Goal: Task Accomplishment & Management: Manage account settings

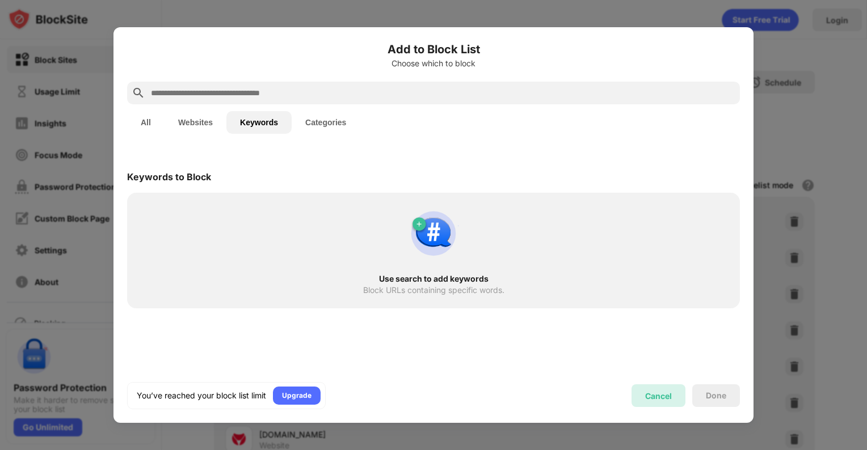
click at [658, 391] on div "Cancel" at bounding box center [658, 396] width 27 height 10
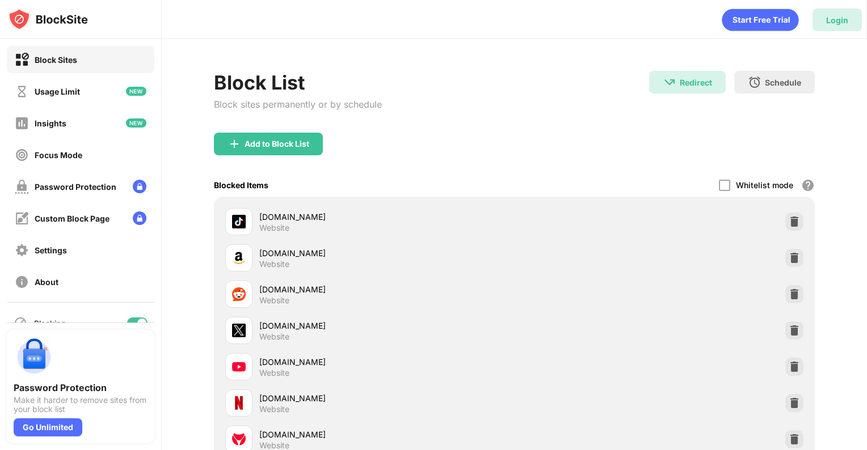
drag, startPoint x: 596, startPoint y: 60, endPoint x: 831, endPoint y: 16, distance: 238.2
drag, startPoint x: 831, startPoint y: 16, endPoint x: 807, endPoint y: 5, distance: 26.6
click at [807, 5] on div "Login" at bounding box center [514, 17] width 705 height 34
click at [827, 19] on div "Login" at bounding box center [837, 20] width 22 height 10
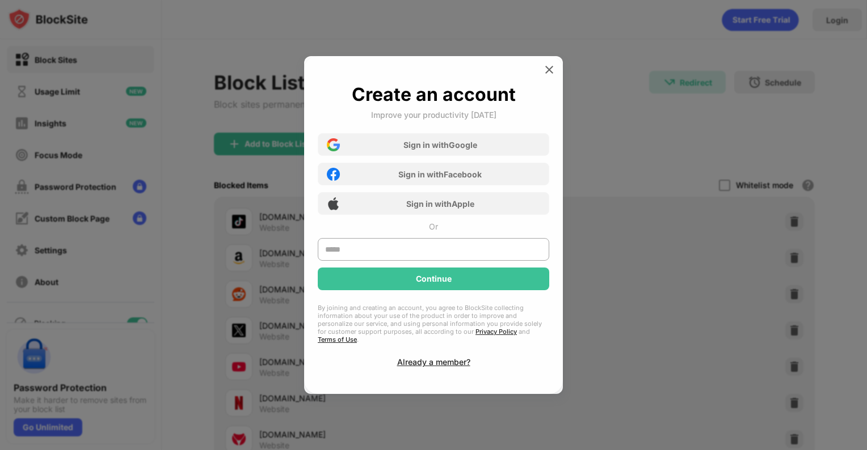
click at [827, 19] on body "Block Sites Usage Limit Insights Focus Mode Password Protection Custom Block Pa…" at bounding box center [433, 225] width 867 height 450
click at [454, 150] on div "Sign in with Google" at bounding box center [440, 145] width 74 height 10
click at [474, 150] on div "Sign in with Google" at bounding box center [440, 145] width 74 height 10
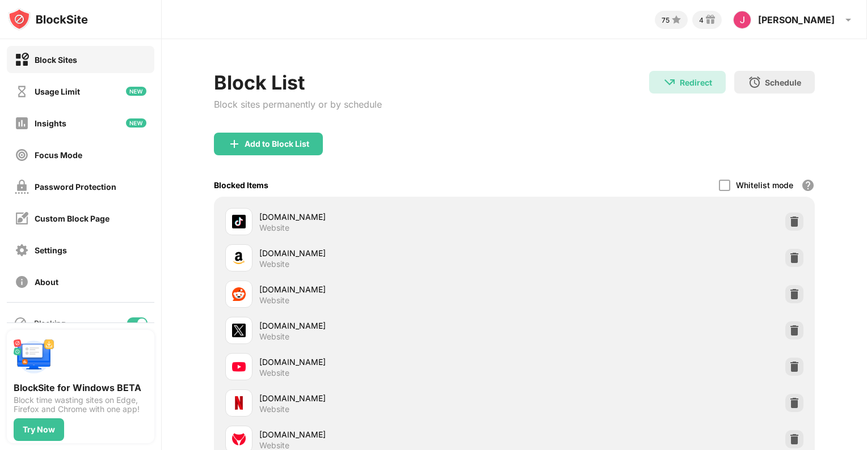
click at [88, 56] on div "Block Sites" at bounding box center [81, 59] width 148 height 27
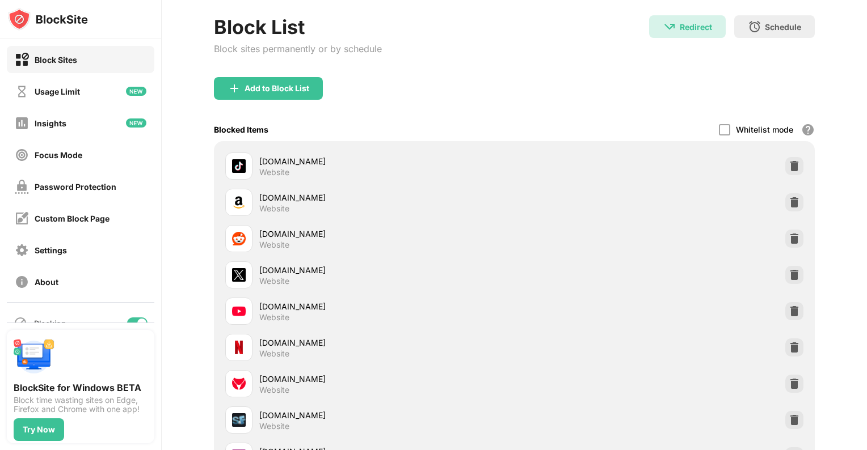
scroll to position [44, 0]
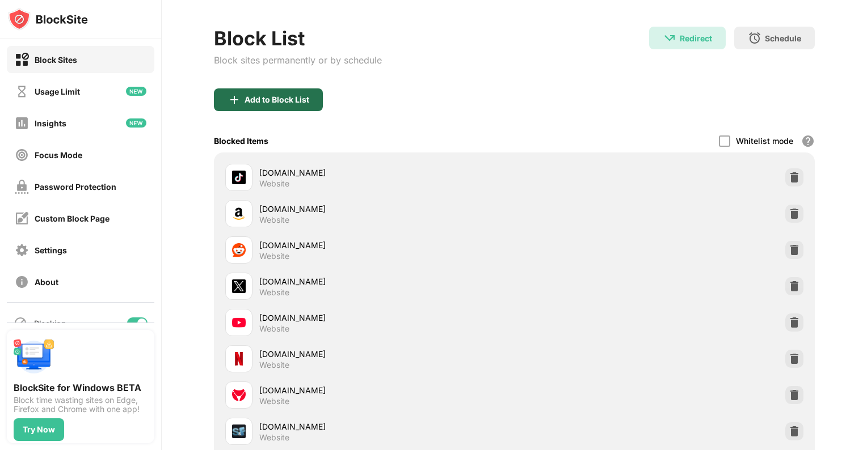
click at [275, 95] on div "Add to Block List" at bounding box center [277, 99] width 65 height 9
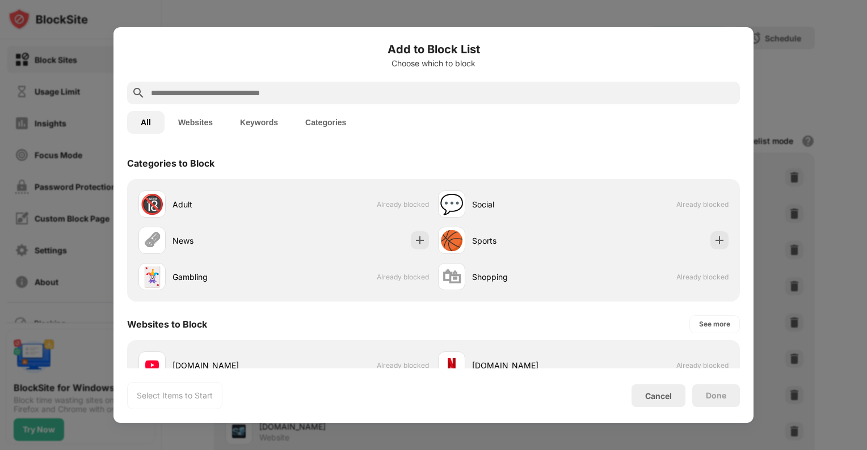
click at [263, 121] on button "Keywords" at bounding box center [258, 122] width 65 height 23
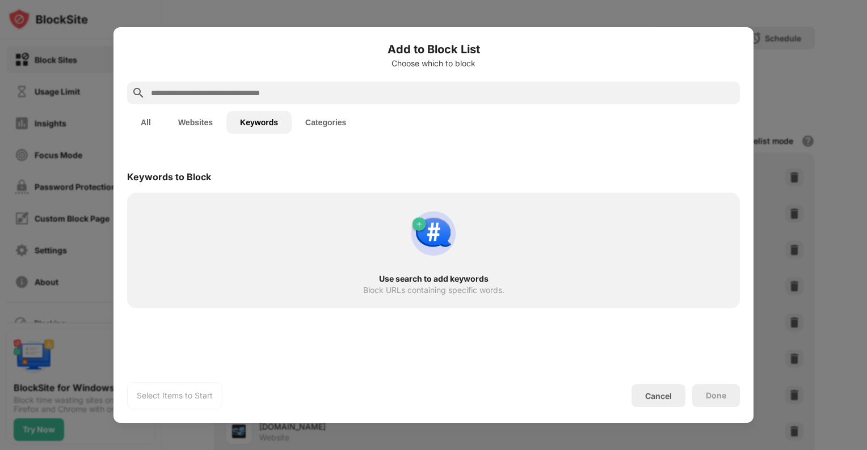
click at [145, 121] on button "All" at bounding box center [145, 122] width 37 height 23
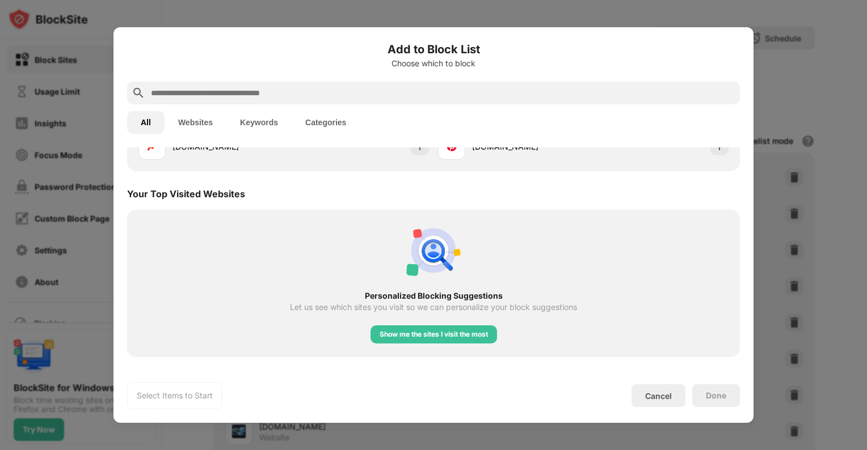
scroll to position [365, 0]
click at [652, 395] on div "Cancel" at bounding box center [658, 396] width 27 height 10
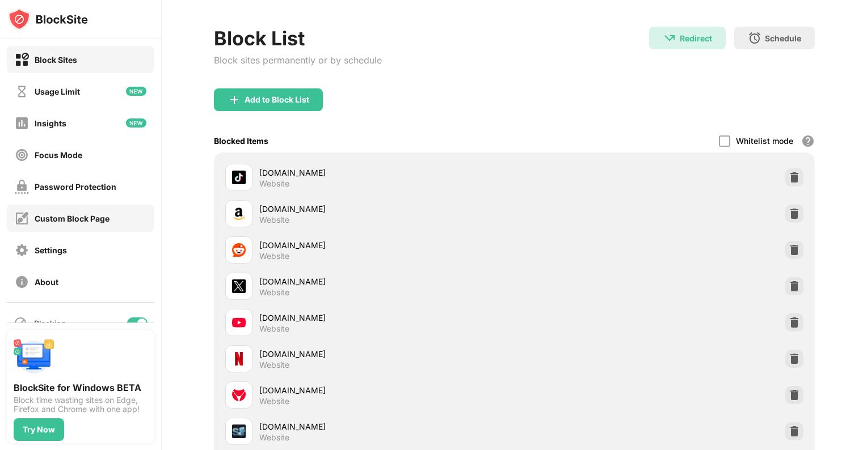
click at [77, 220] on div "Custom Block Page" at bounding box center [72, 219] width 75 height 10
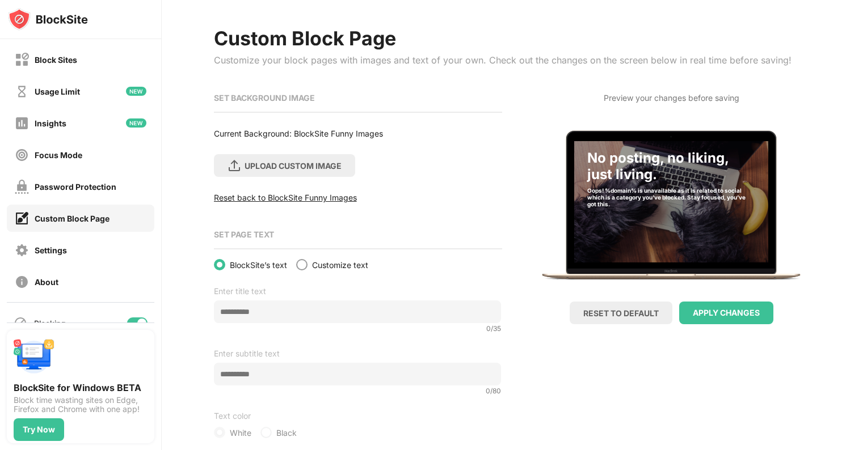
scroll to position [48, 0]
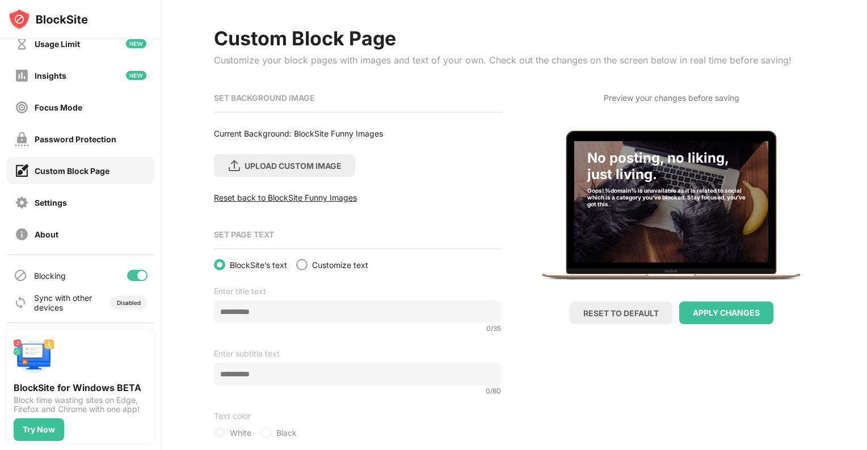
click at [293, 196] on div "Reset back to BlockSite Funny Images" at bounding box center [357, 198] width 287 height 10
click at [290, 196] on div "Reset back to BlockSite Funny Images" at bounding box center [357, 198] width 287 height 10
click at [290, 197] on div "Reset back to BlockSite Funny Images" at bounding box center [357, 198] width 287 height 10
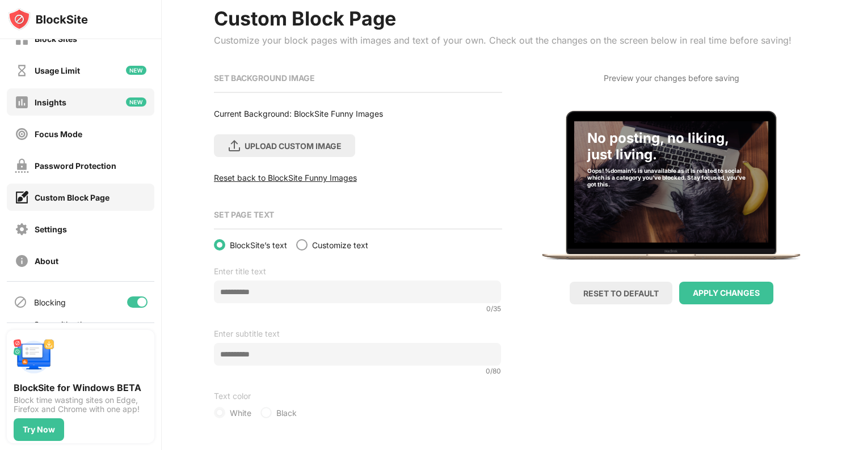
scroll to position [20, 0]
click at [64, 71] on div "Usage Limit" at bounding box center [57, 71] width 45 height 10
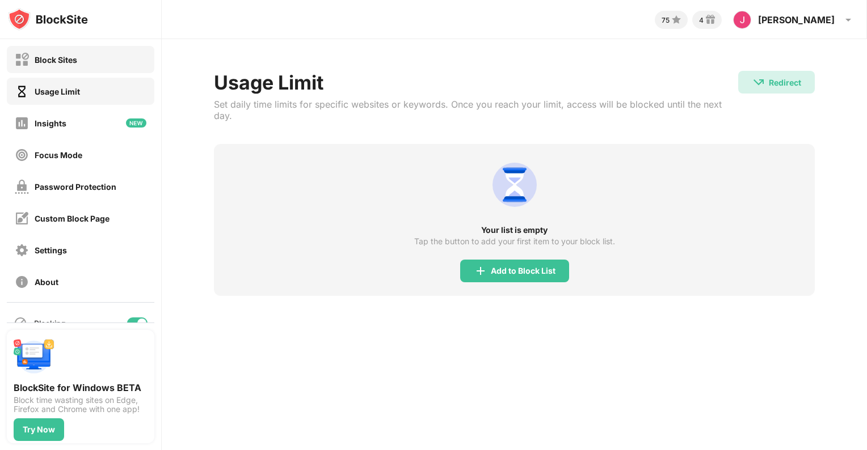
drag, startPoint x: 45, startPoint y: 61, endPoint x: 52, endPoint y: 55, distance: 9.2
click at [52, 55] on div "Block Sites Usage Limit Insights Focus Mode Password Protection Custom Block Pa…" at bounding box center [433, 225] width 867 height 450
click at [52, 55] on div "Block Sites" at bounding box center [56, 60] width 43 height 10
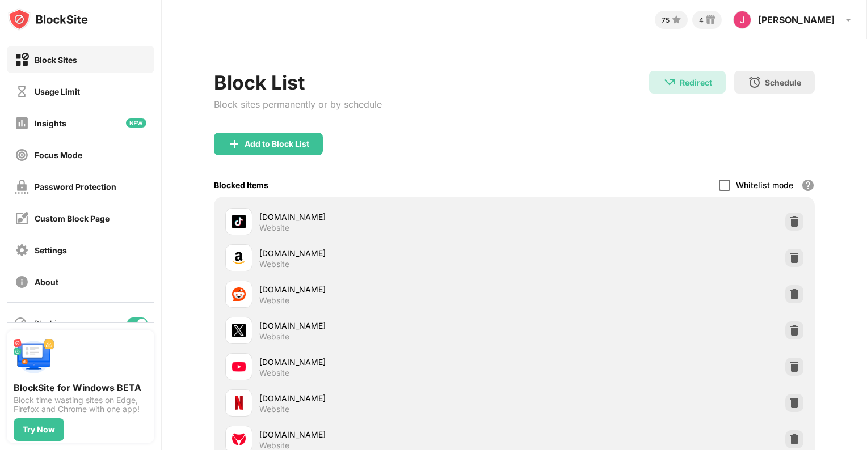
click at [719, 187] on div at bounding box center [724, 185] width 11 height 11
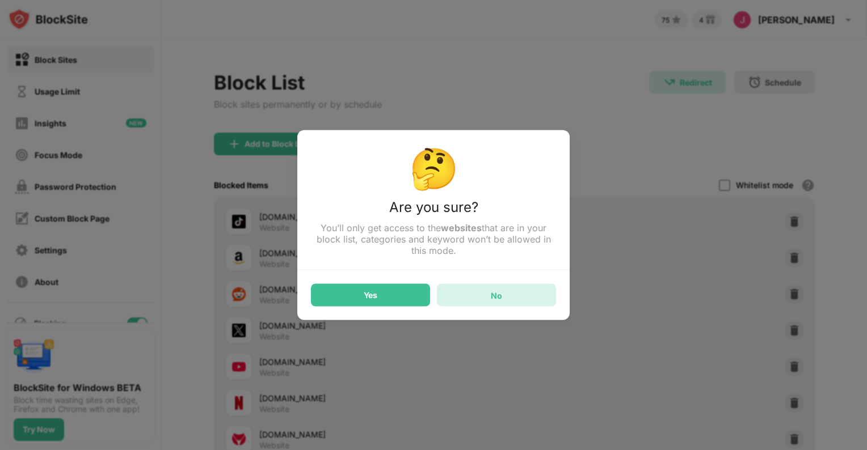
click at [465, 297] on div "No" at bounding box center [496, 295] width 119 height 23
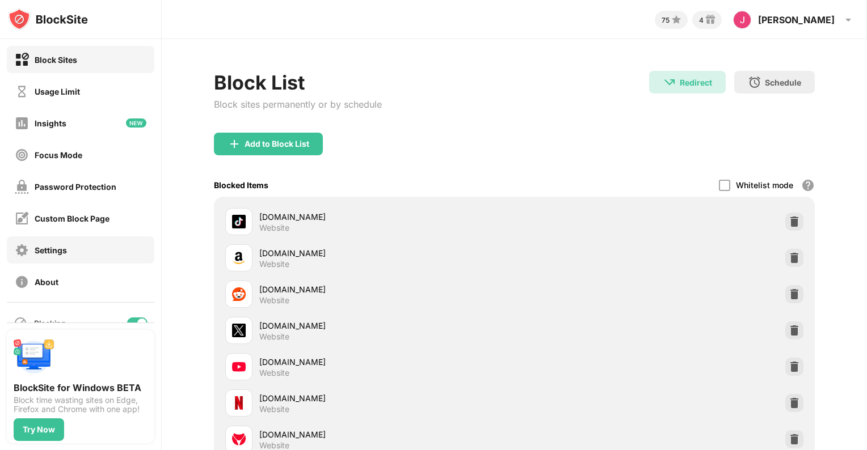
click at [52, 254] on div "Settings" at bounding box center [51, 251] width 32 height 10
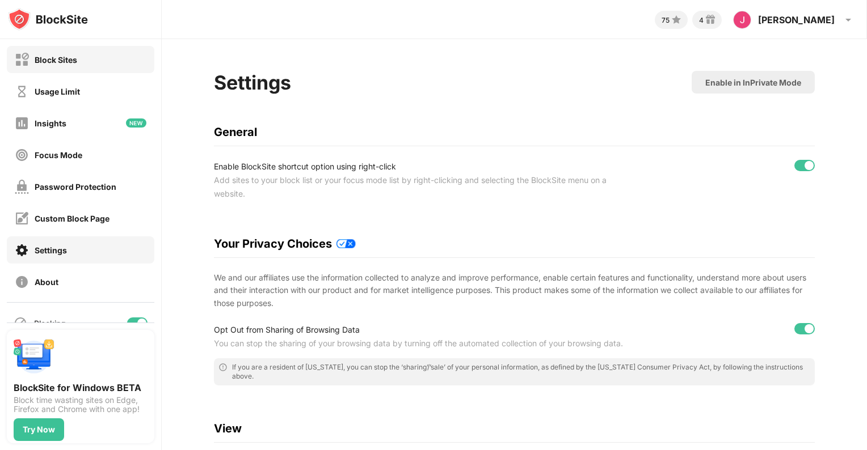
click at [54, 60] on div "Block Sites" at bounding box center [56, 60] width 43 height 10
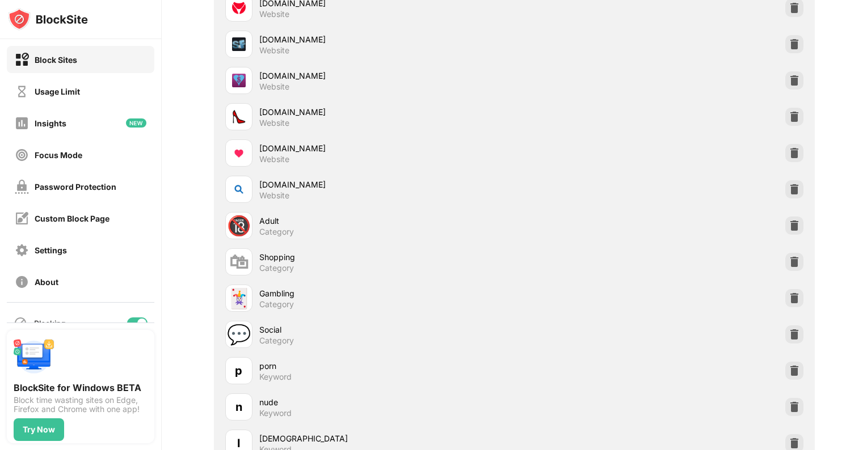
scroll to position [432, 0]
click at [791, 188] on div at bounding box center [794, 189] width 18 height 18
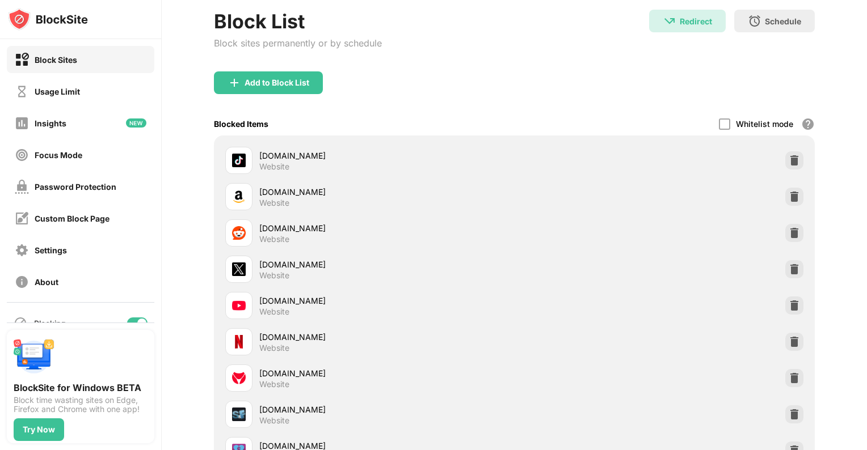
scroll to position [0, 0]
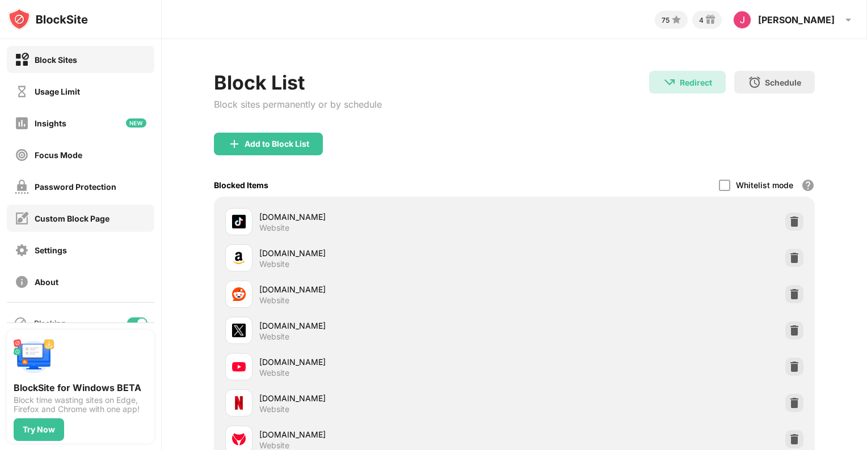
click at [86, 222] on div "Custom Block Page" at bounding box center [72, 219] width 75 height 10
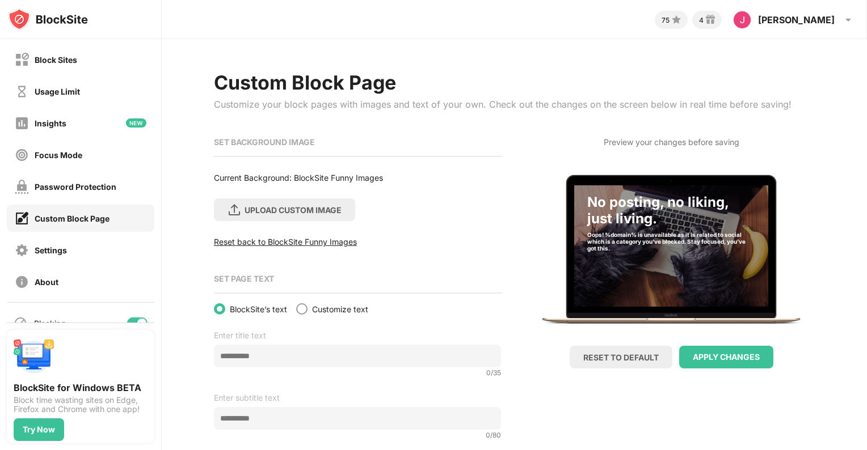
click at [658, 147] on div "Preview your changes before saving No posting, no liking, just living. Oops! %d…" at bounding box center [671, 239] width 287 height 213
drag, startPoint x: 658, startPoint y: 147, endPoint x: 276, endPoint y: 127, distance: 381.8
click at [276, 127] on div "Custom Block Page Customize your block pages with images and text of your own. …" at bounding box center [514, 277] width 601 height 412
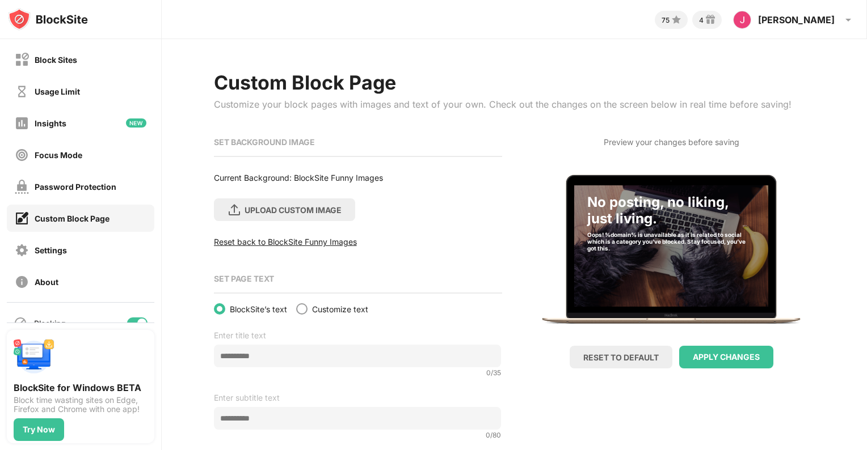
click at [268, 142] on div "SET BACKGROUND IMAGE" at bounding box center [357, 142] width 287 height 10
click at [70, 251] on div "Settings" at bounding box center [81, 250] width 148 height 27
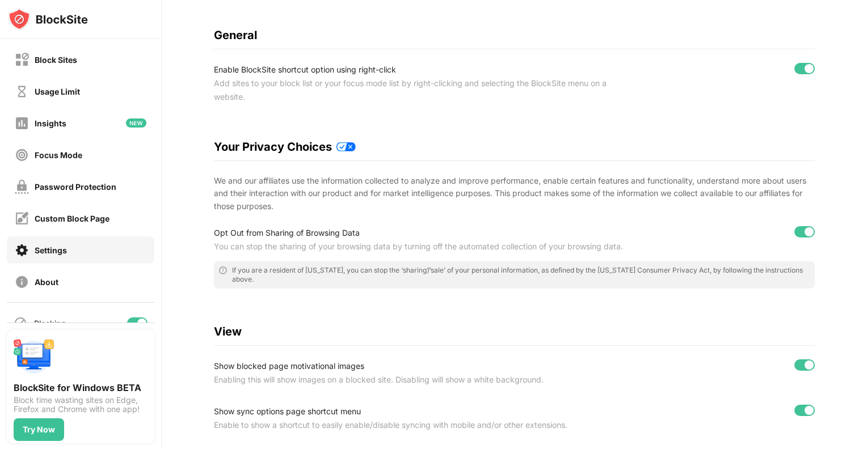
scroll to position [98, 0]
click at [794, 366] on div at bounding box center [804, 364] width 20 height 11
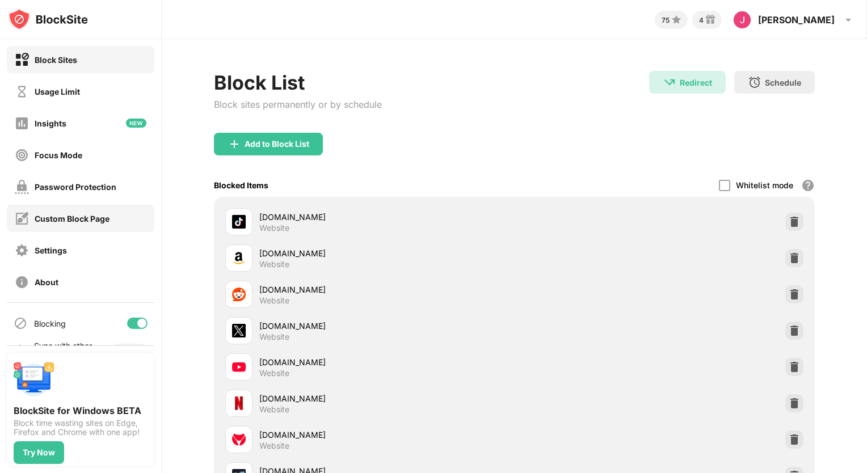
click at [66, 210] on div "Custom Block Page" at bounding box center [81, 218] width 148 height 27
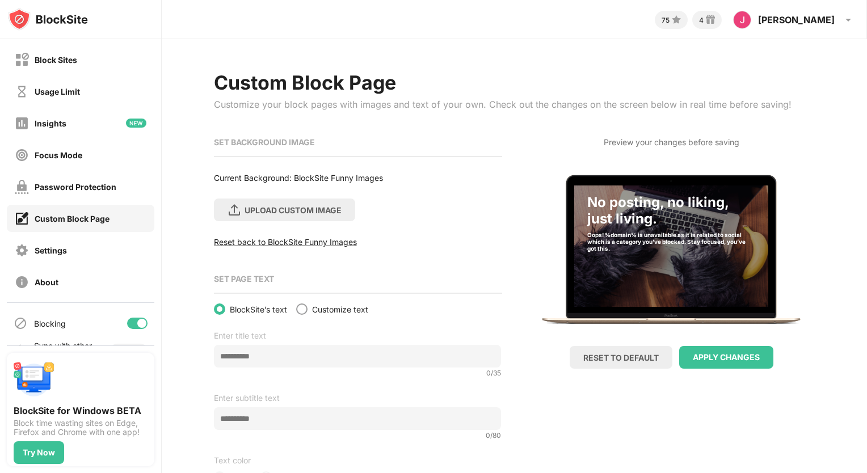
click at [285, 142] on div "SET BACKGROUND IMAGE" at bounding box center [357, 142] width 287 height 10
click at [283, 142] on div "SET BACKGROUND IMAGE" at bounding box center [357, 142] width 287 height 10
drag, startPoint x: 613, startPoint y: 376, endPoint x: 623, endPoint y: 353, distance: 25.1
click at [623, 353] on div "Preview your changes before saving No posting, no liking, just living. Oops! %d…" at bounding box center [671, 308] width 287 height 350
click at [621, 353] on div "RESET TO DEFAULT" at bounding box center [620, 358] width 75 height 10
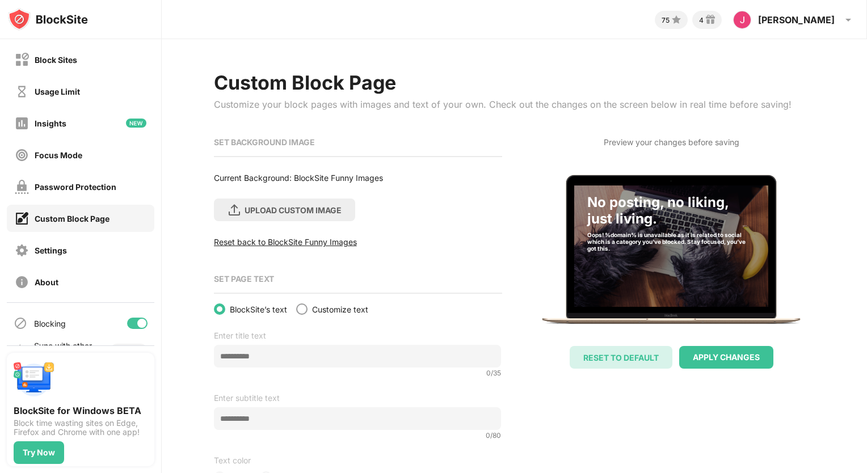
click at [621, 353] on div "RESET TO DEFAULT" at bounding box center [620, 358] width 75 height 10
click at [59, 53] on div "Block Sites" at bounding box center [46, 60] width 62 height 14
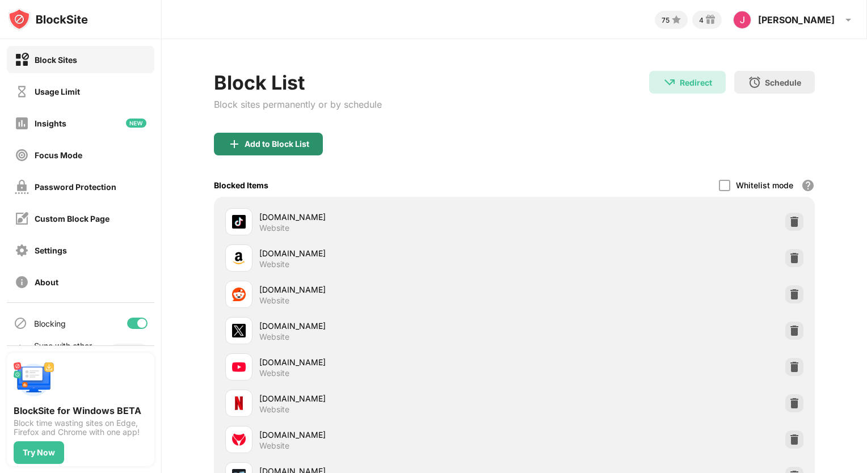
click at [245, 144] on div "Add to Block List" at bounding box center [277, 144] width 65 height 9
click at [245, 144] on body "Block Sites Usage Limit Insights Focus Mode Password Protection Custom Block Pa…" at bounding box center [433, 236] width 867 height 473
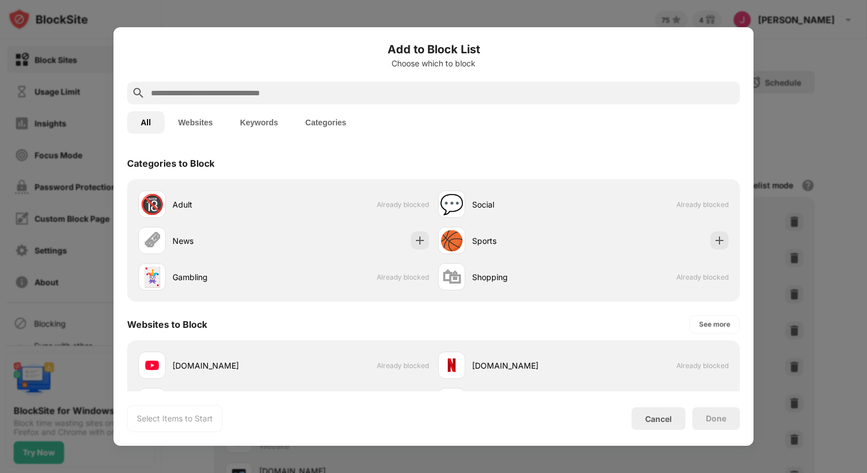
click at [259, 123] on button "Keywords" at bounding box center [258, 122] width 65 height 23
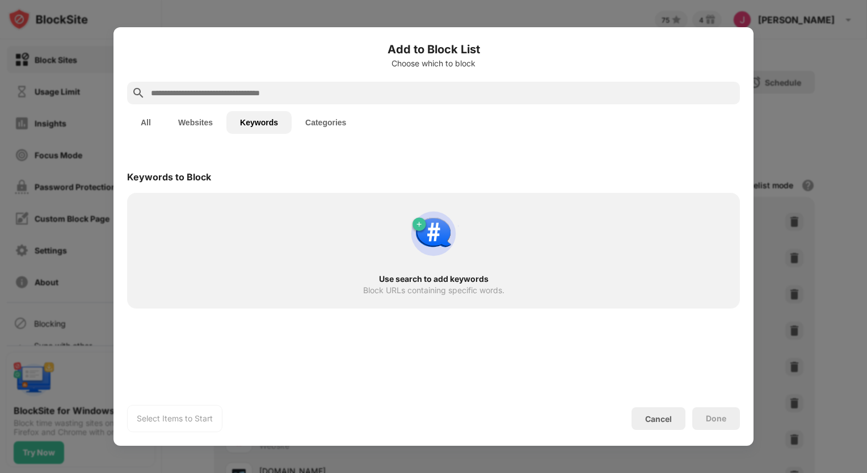
click at [259, 123] on button "Keywords" at bounding box center [258, 122] width 65 height 23
click at [163, 95] on input "text" at bounding box center [442, 93] width 585 height 14
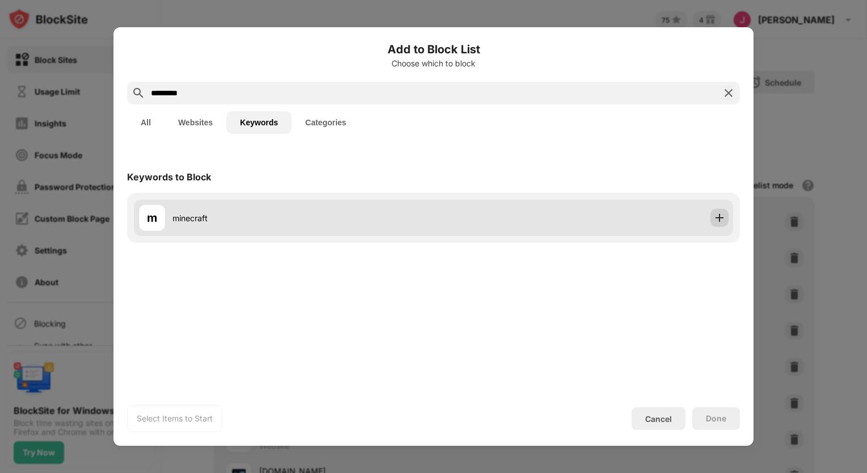
type input "*********"
click at [723, 214] on img at bounding box center [719, 217] width 11 height 11
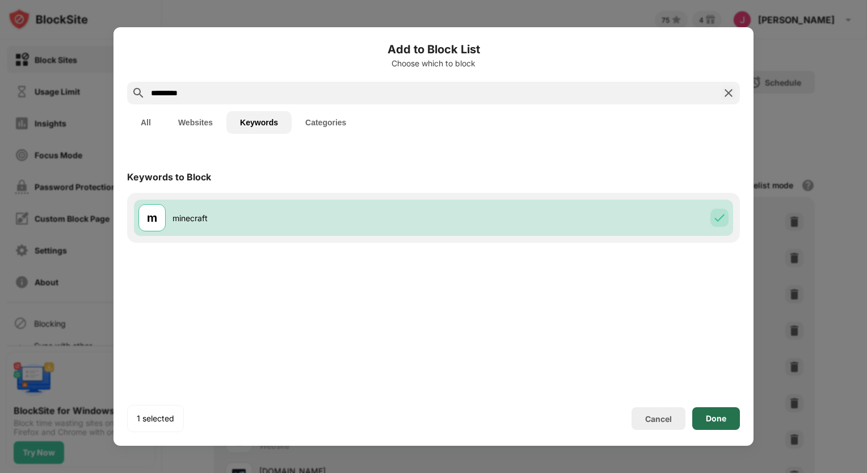
click at [717, 419] on div "Done" at bounding box center [716, 418] width 20 height 9
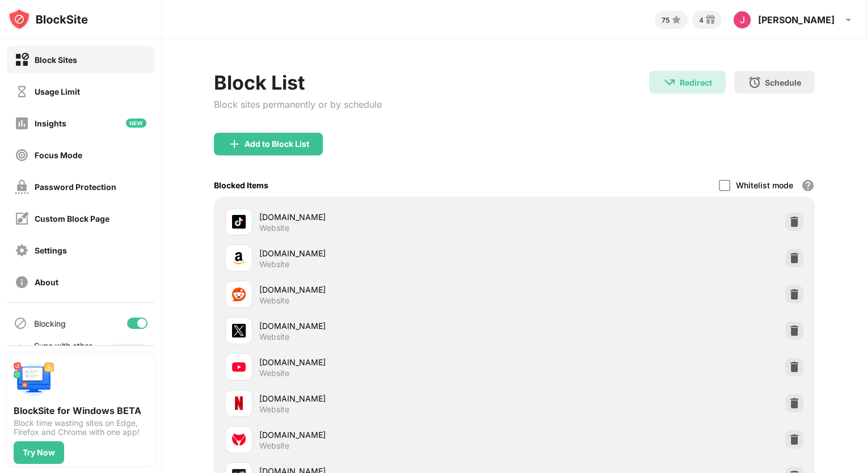
click at [347, 293] on div "reddit.com" at bounding box center [386, 290] width 255 height 12
click at [837, 20] on div "Jacob Jacob Raymer View Account Insights Rewards Settings Support Log Out" at bounding box center [794, 19] width 136 height 27
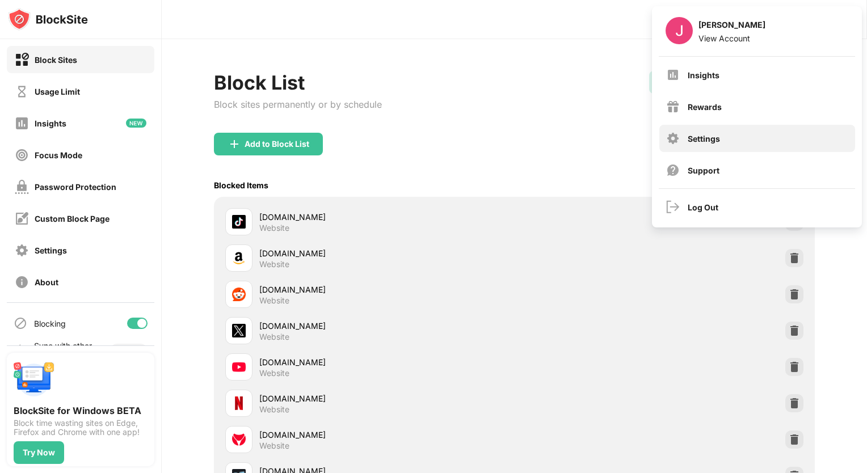
click at [702, 138] on div "Settings" at bounding box center [704, 139] width 32 height 10
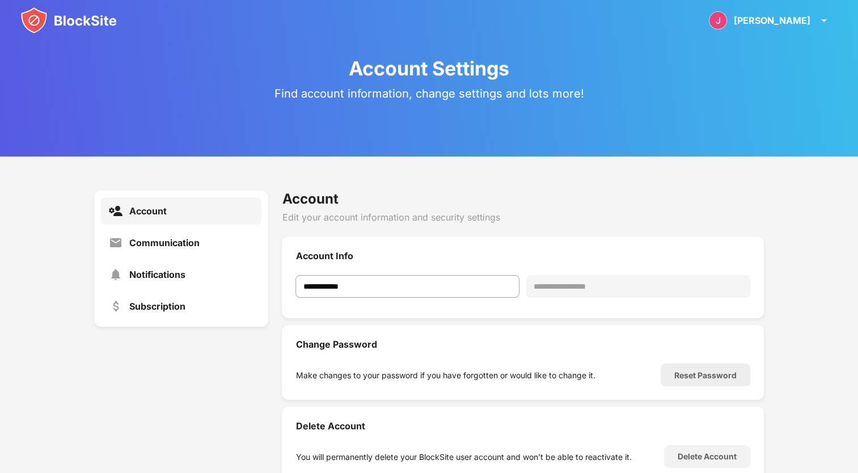
scroll to position [40, 0]
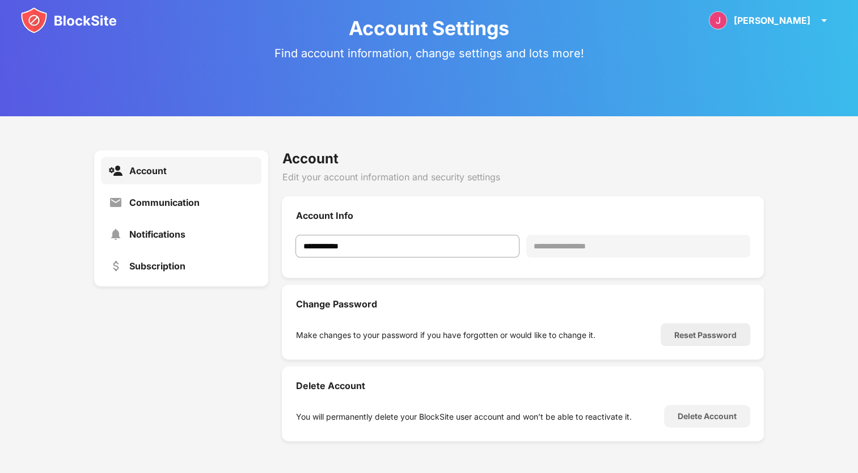
click at [449, 334] on div "Make changes to your password if you have forgotten or would like to change it." at bounding box center [446, 335] width 300 height 10
click at [159, 233] on div "Notifications" at bounding box center [157, 234] width 56 height 11
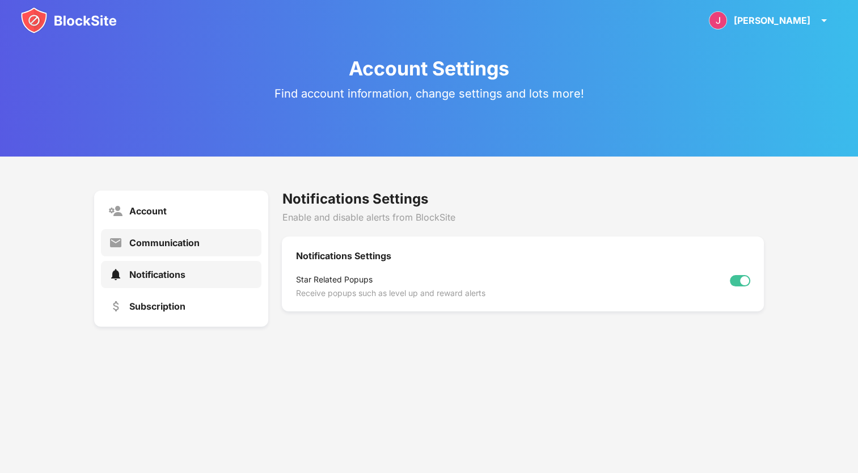
click at [159, 233] on div "Communication" at bounding box center [181, 242] width 161 height 27
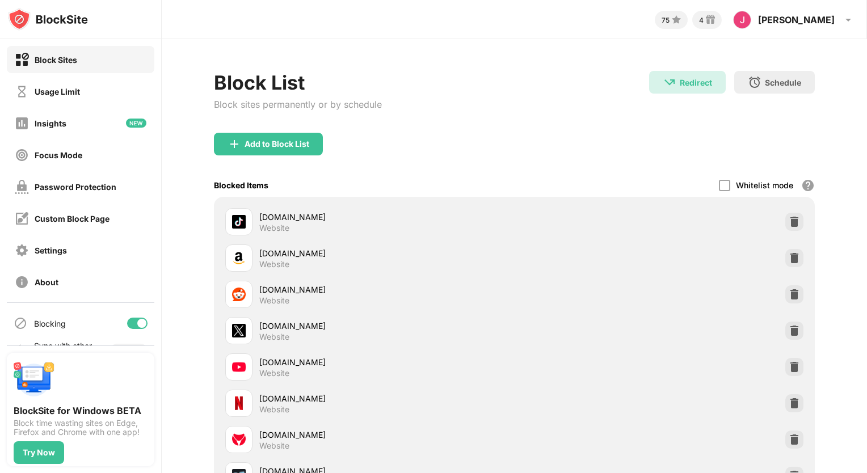
click at [250, 140] on div "Add to Block List" at bounding box center [277, 144] width 65 height 9
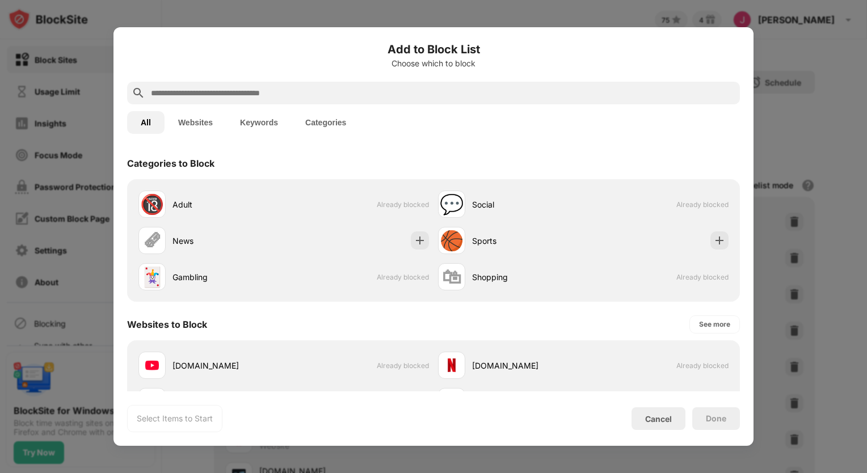
click at [204, 95] on input "text" at bounding box center [442, 93] width 585 height 14
click at [210, 90] on input "text" at bounding box center [442, 93] width 585 height 14
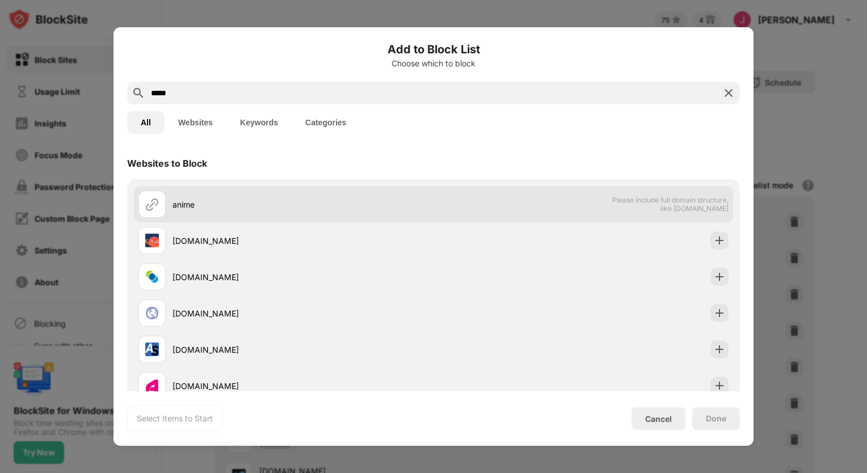
type input "*****"
click at [441, 219] on div "anime Please include full domain structure, like domain.com" at bounding box center [433, 204] width 599 height 36
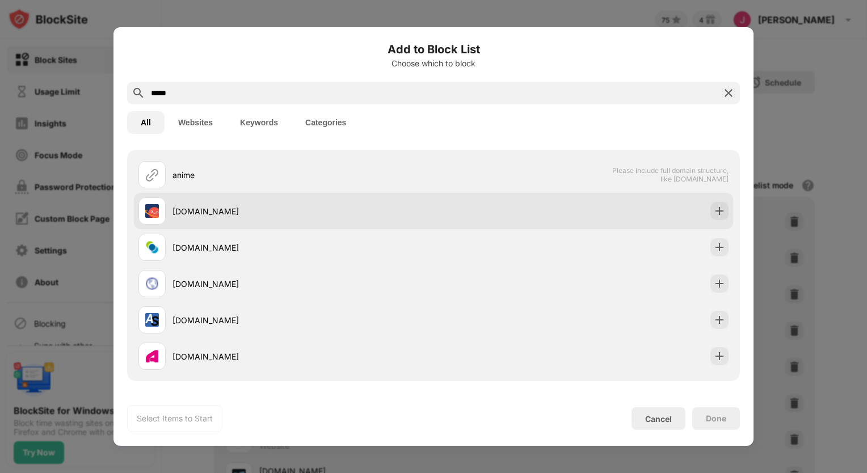
scroll to position [31, 0]
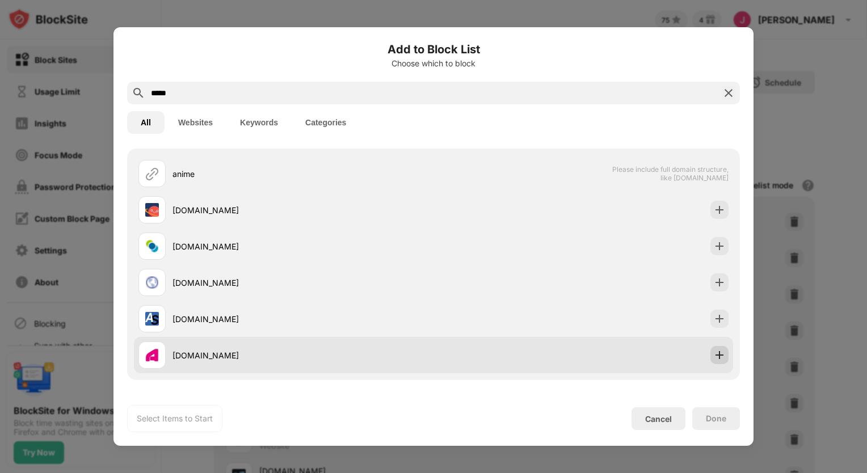
click at [714, 359] on img at bounding box center [719, 354] width 11 height 11
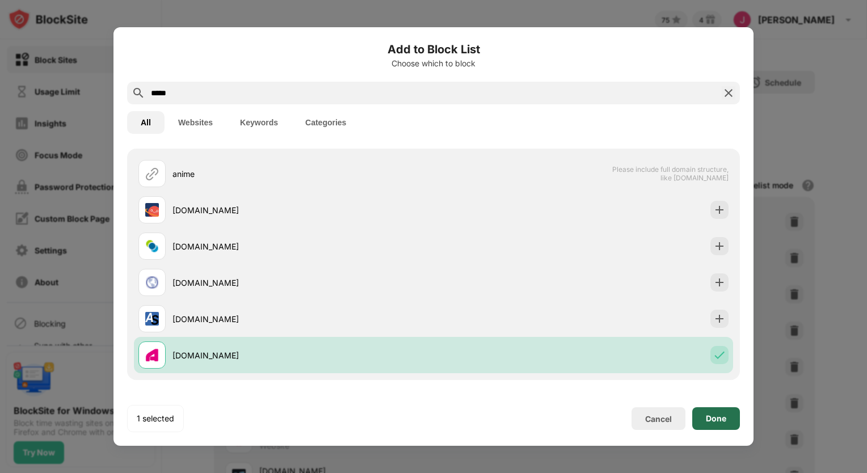
click at [719, 421] on div "Done" at bounding box center [716, 418] width 20 height 9
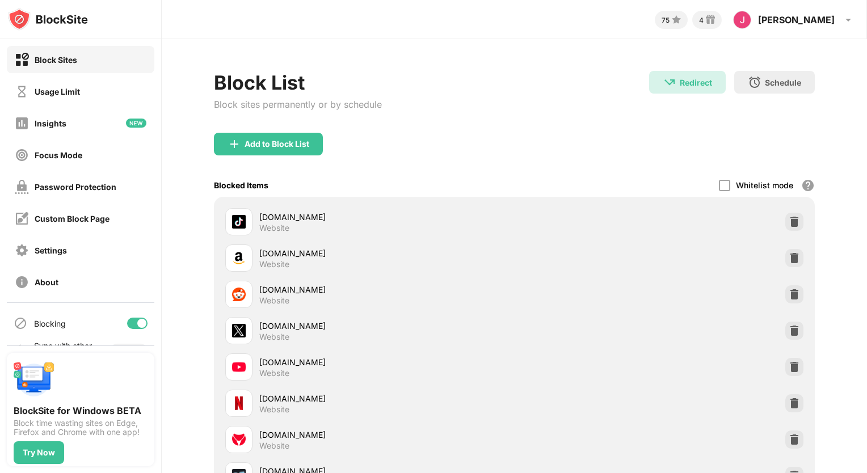
click at [719, 421] on div "Done" at bounding box center [716, 418] width 20 height 9
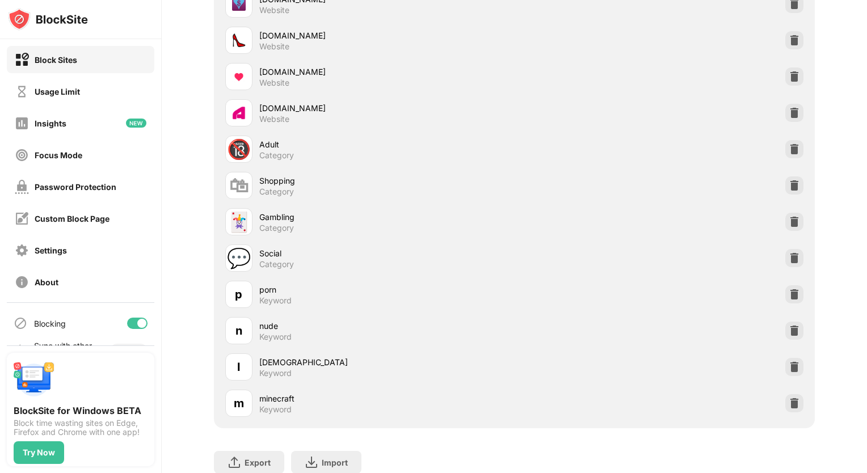
scroll to position [511, 0]
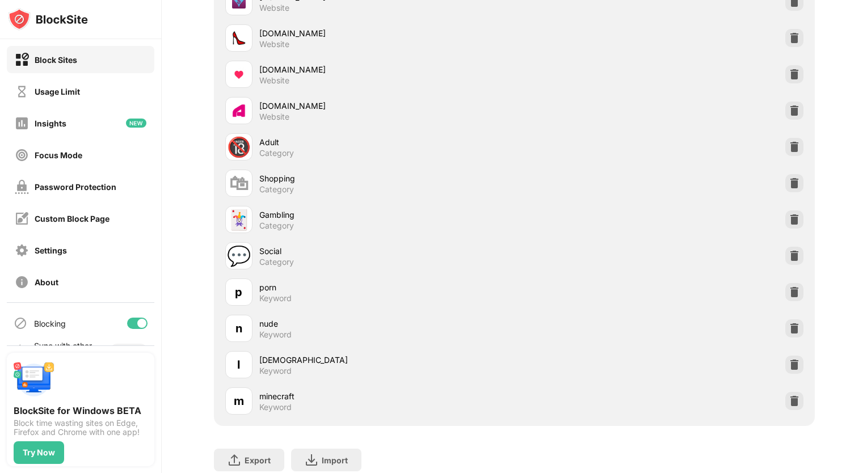
click at [595, 348] on div "l lesbian Keyword" at bounding box center [515, 365] width 588 height 36
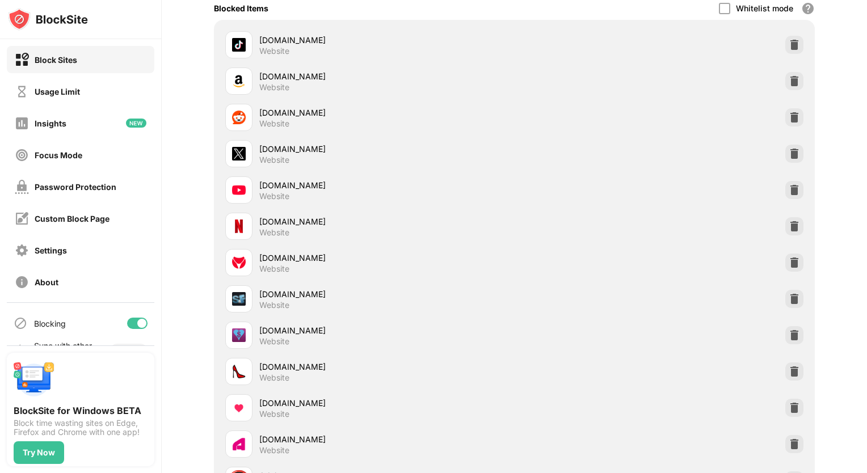
scroll to position [0, 0]
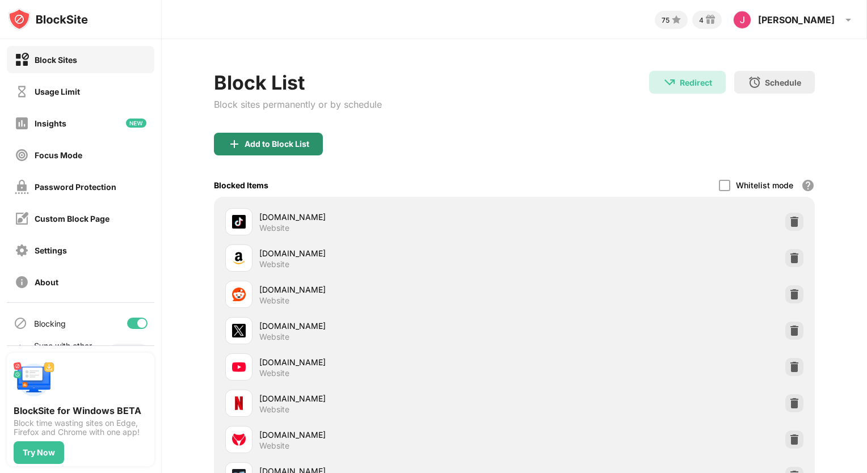
click at [288, 145] on div "Add to Block List" at bounding box center [277, 144] width 65 height 9
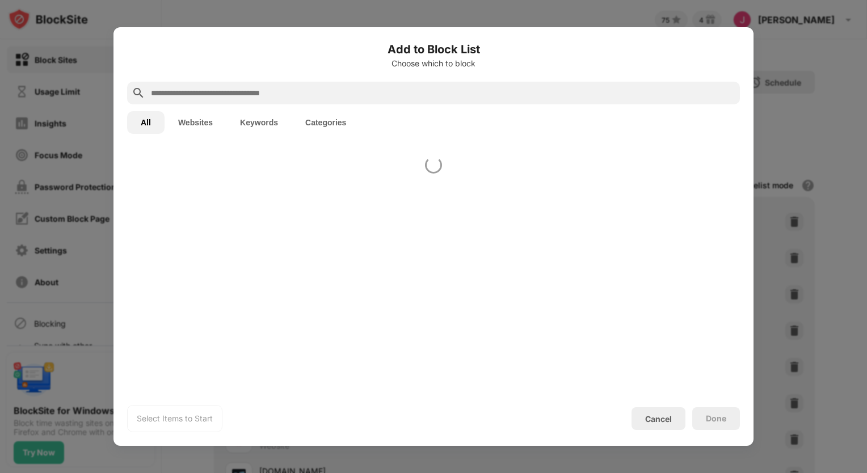
click at [288, 145] on div "Add to Block List Choose which to block All Websites Keywords Categories Select…" at bounding box center [433, 236] width 613 height 391
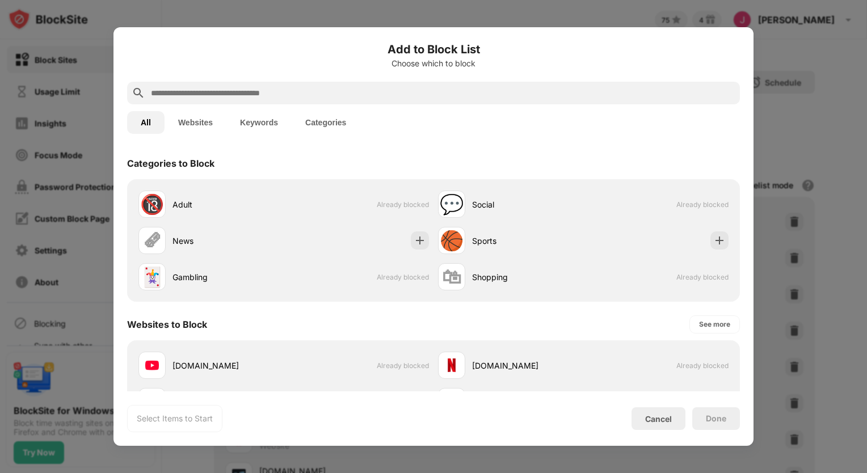
click at [175, 108] on div "All Websites Keywords Categories" at bounding box center [433, 122] width 613 height 36
click at [260, 125] on button "Keywords" at bounding box center [258, 122] width 65 height 23
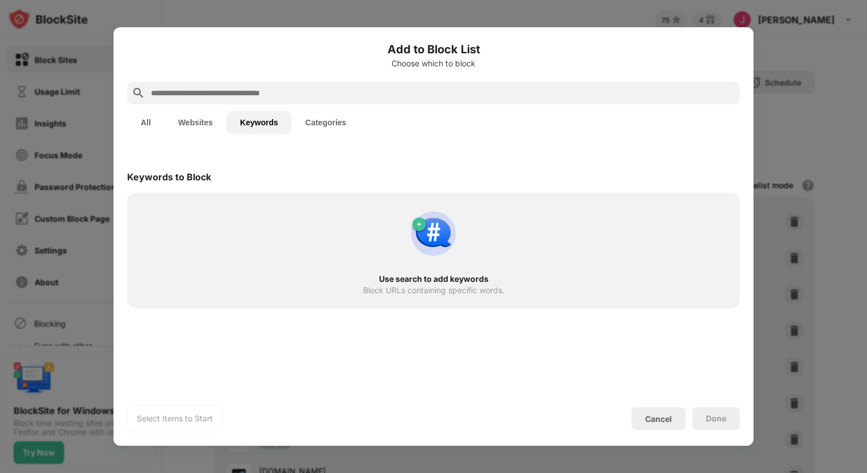
click at [260, 125] on button "Keywords" at bounding box center [258, 122] width 65 height 23
click at [227, 89] on input "text" at bounding box center [442, 93] width 585 height 14
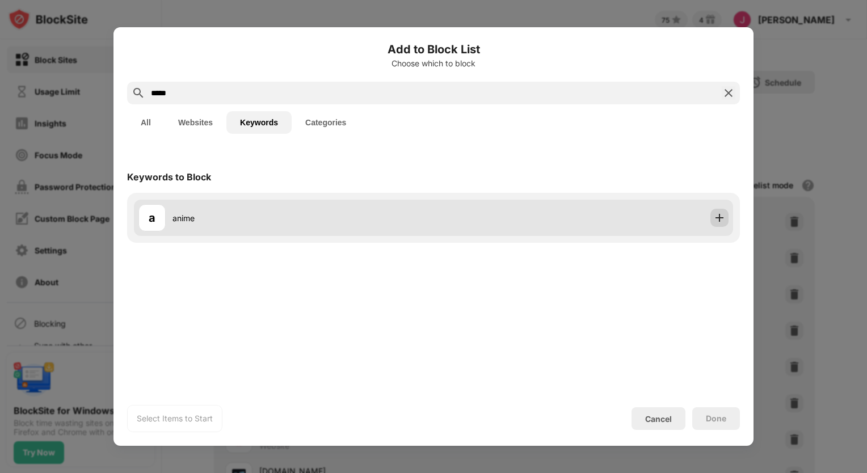
type input "*****"
click at [721, 216] on img at bounding box center [719, 217] width 11 height 11
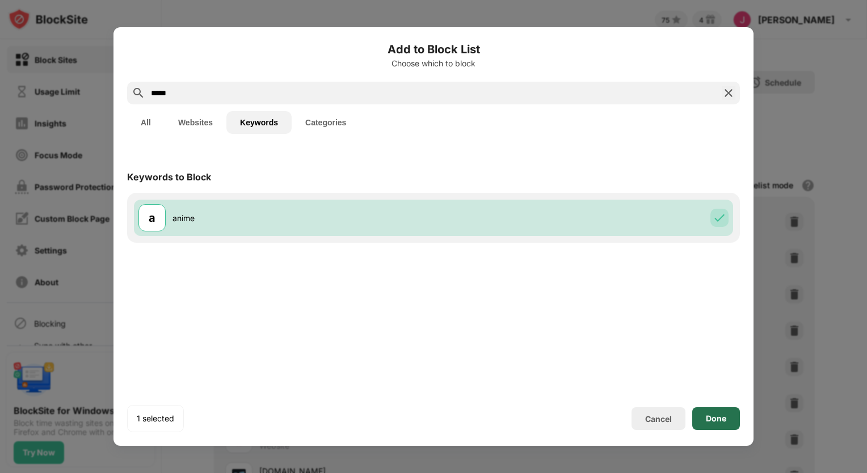
click at [713, 410] on div "Done" at bounding box center [716, 418] width 48 height 23
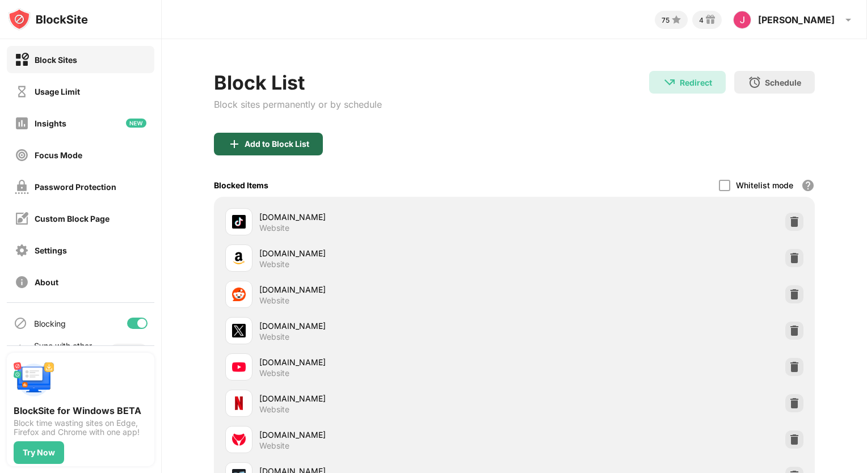
click at [254, 148] on div "Add to Block List" at bounding box center [268, 144] width 109 height 23
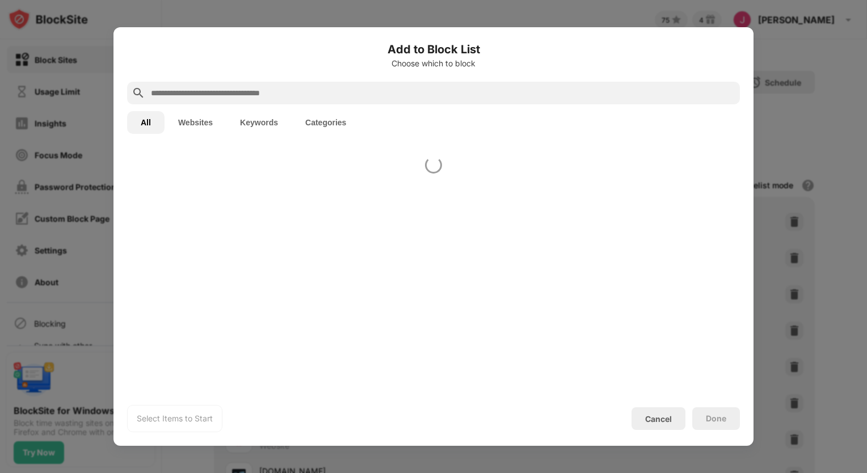
click at [254, 148] on div at bounding box center [433, 270] width 640 height 244
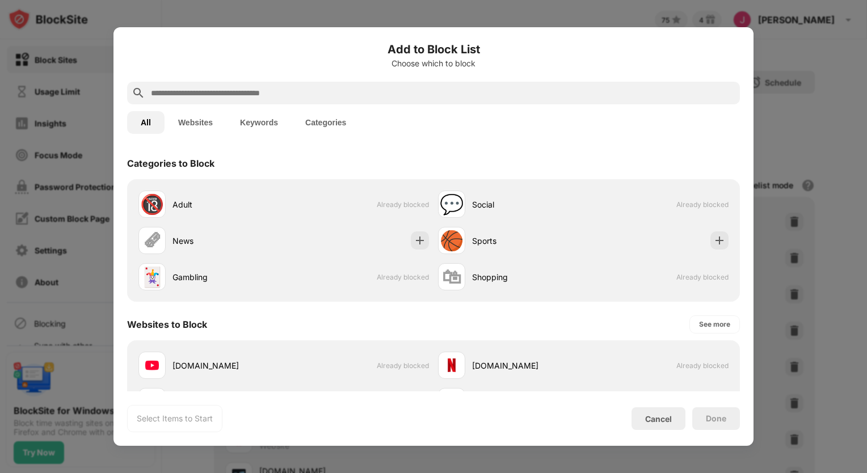
click at [254, 148] on div "Categories to Block" at bounding box center [433, 164] width 613 height 32
drag, startPoint x: 253, startPoint y: 130, endPoint x: 263, endPoint y: 122, distance: 13.3
click at [263, 122] on button "Keywords" at bounding box center [258, 122] width 65 height 23
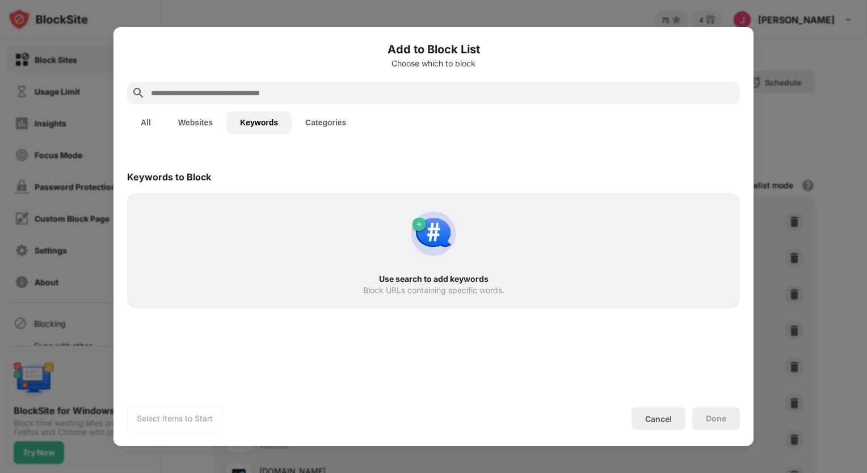
click at [263, 122] on button "Keywords" at bounding box center [258, 122] width 65 height 23
click at [226, 96] on input "text" at bounding box center [442, 93] width 585 height 14
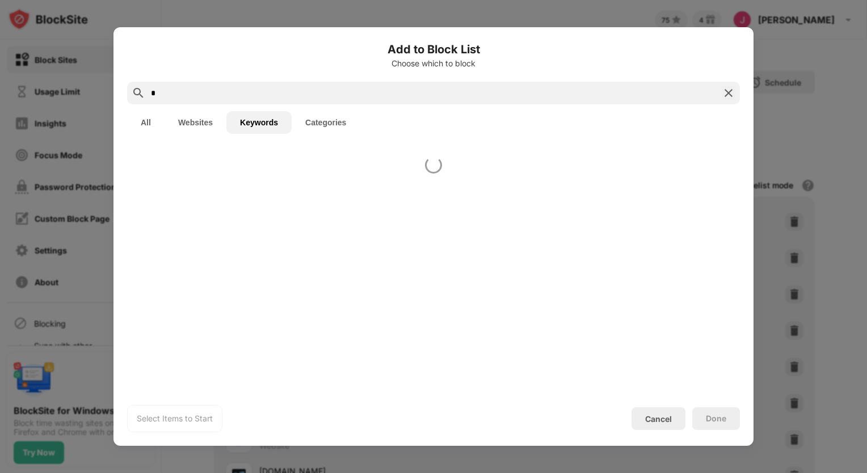
click at [226, 96] on input "*" at bounding box center [433, 93] width 567 height 14
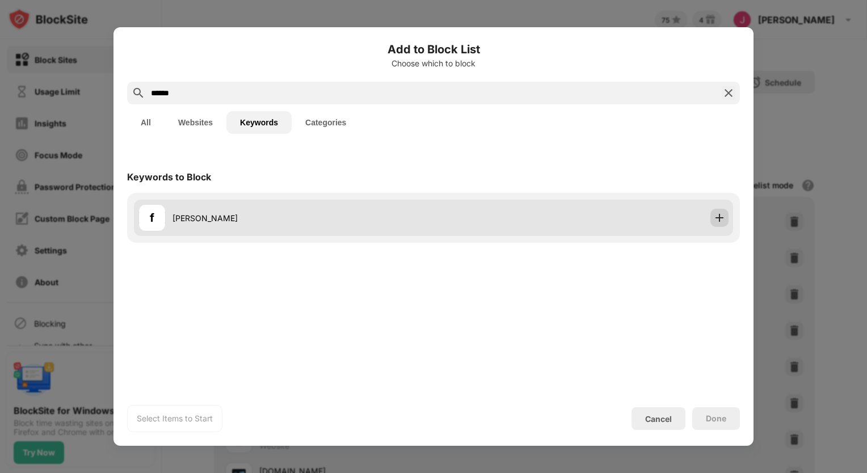
type input "******"
click at [720, 219] on img at bounding box center [719, 217] width 11 height 11
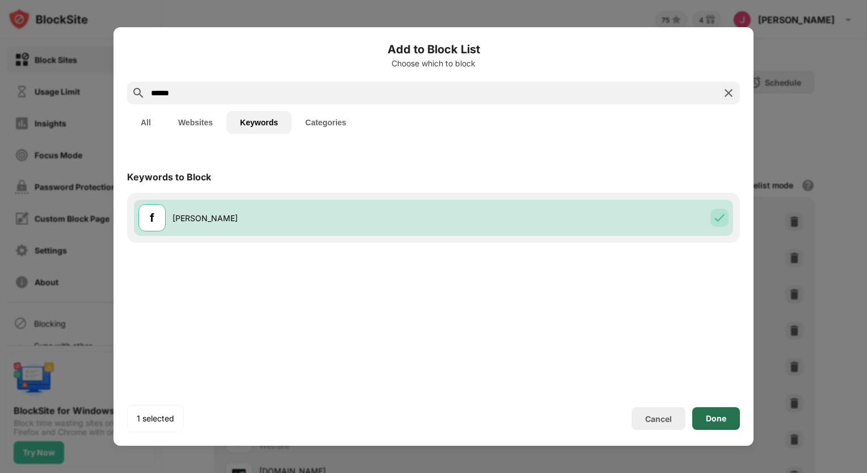
click at [726, 419] on div "Done" at bounding box center [716, 418] width 48 height 23
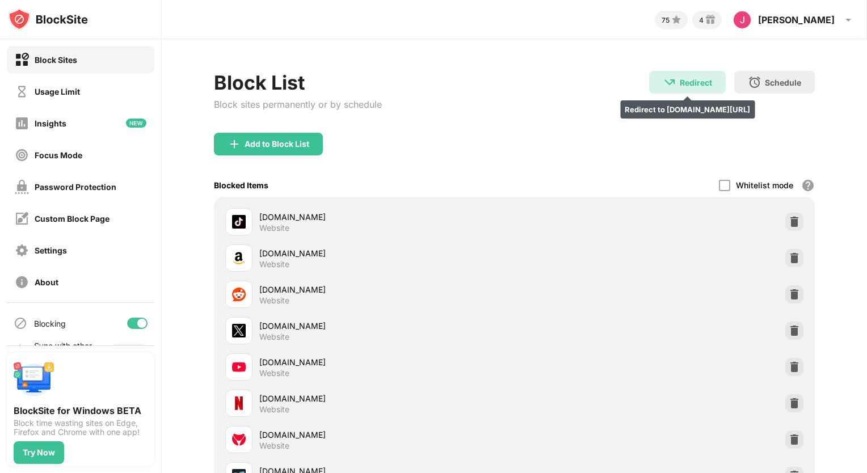
click at [680, 79] on div "Redirect" at bounding box center [696, 83] width 32 height 10
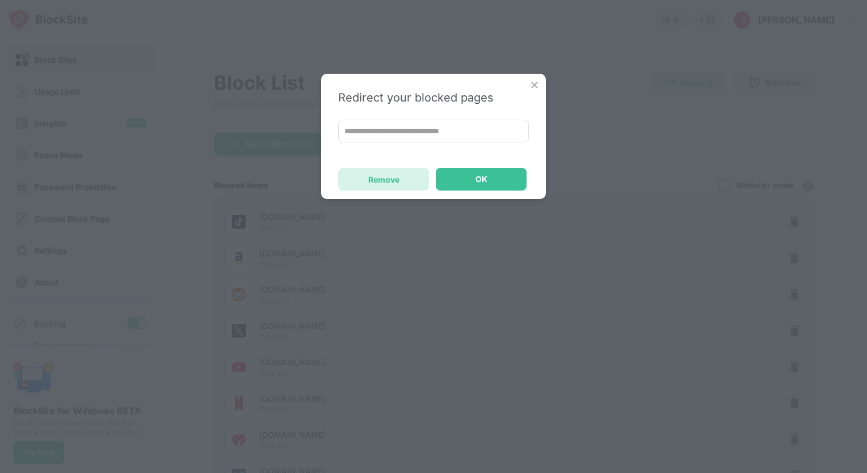
click at [402, 176] on div "Remove" at bounding box center [383, 179] width 91 height 23
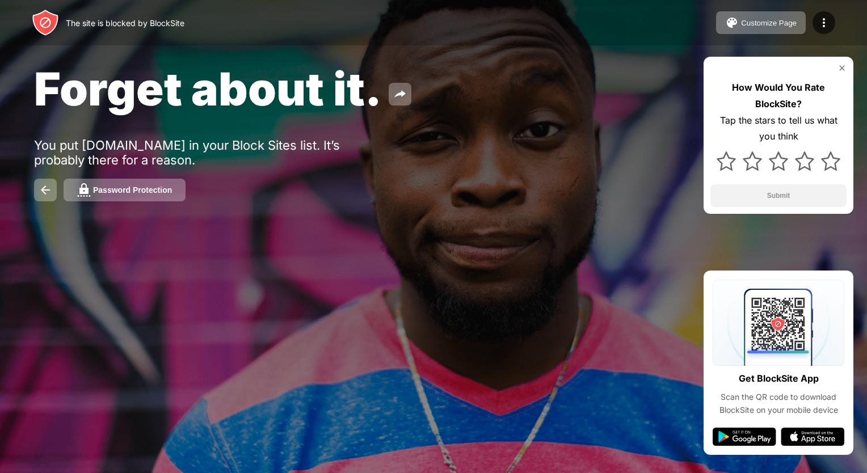
drag, startPoint x: 0, startPoint y: 0, endPoint x: 344, endPoint y: 238, distance: 418.4
click at [344, 238] on div "Forget about it. You put youtube.com in your Block Sites list. It’s probably th…" at bounding box center [433, 131] width 867 height 263
